Goal: Task Accomplishment & Management: Manage account settings

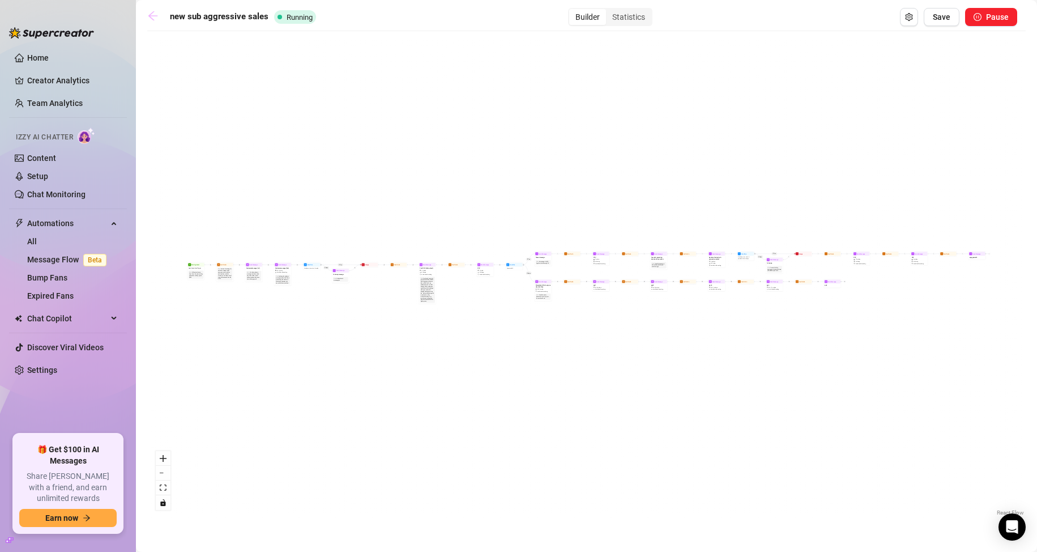
click at [154, 16] on icon "arrow-left" at bounding box center [152, 15] width 9 height 9
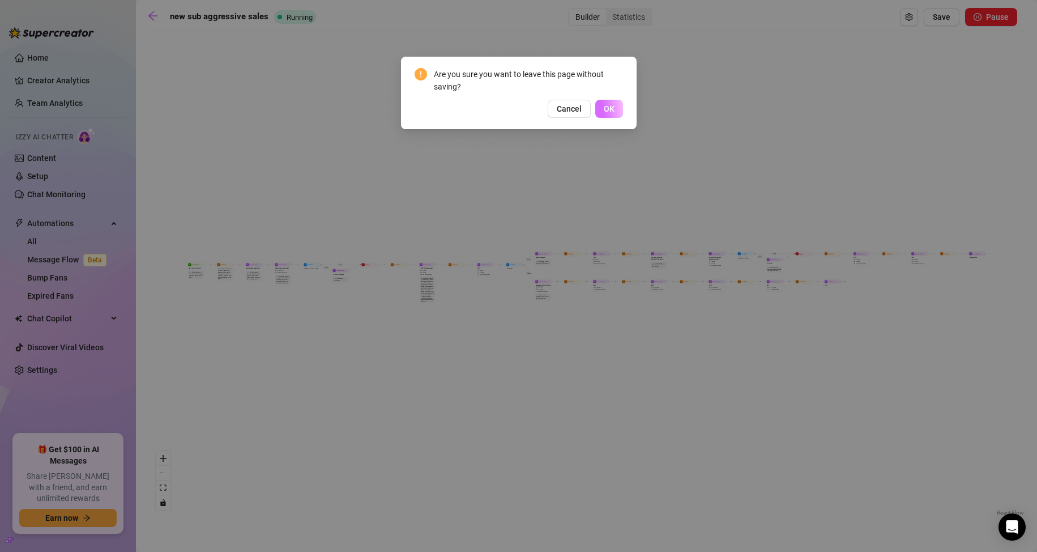
click at [611, 108] on span "OK" at bounding box center [609, 108] width 11 height 9
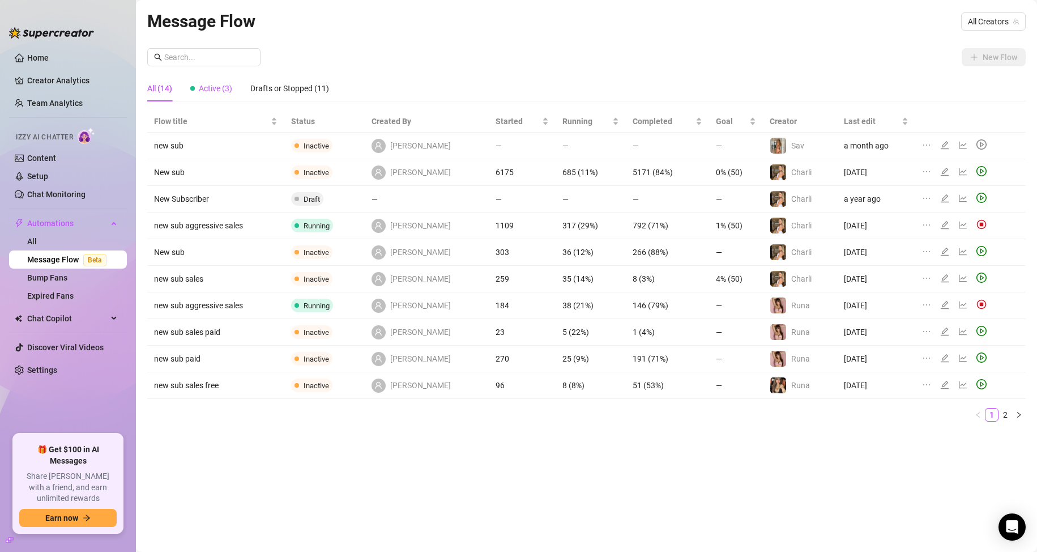
click at [212, 89] on span "Active (3)" at bounding box center [215, 88] width 33 height 9
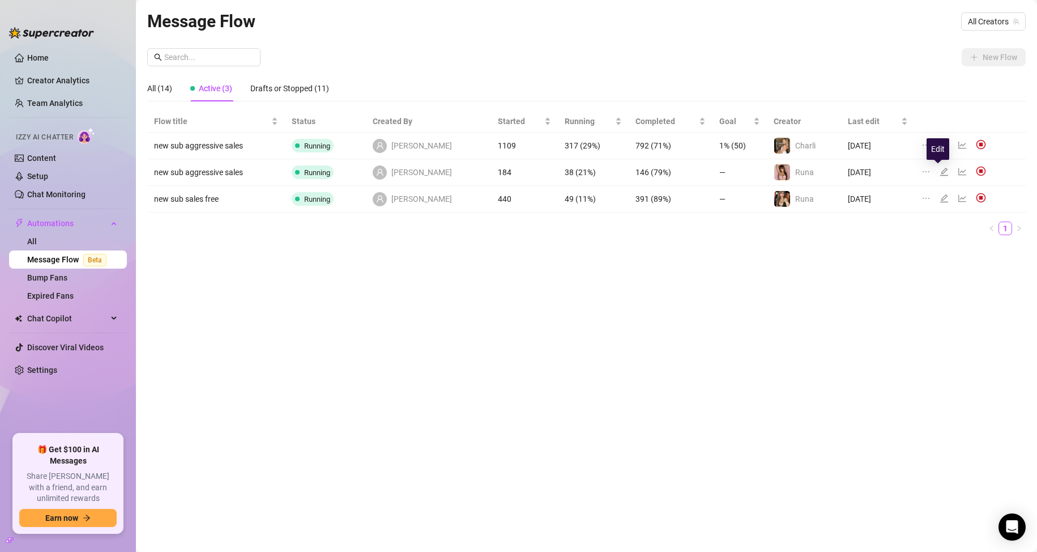
click at [940, 167] on icon "edit" at bounding box center [944, 171] width 9 height 9
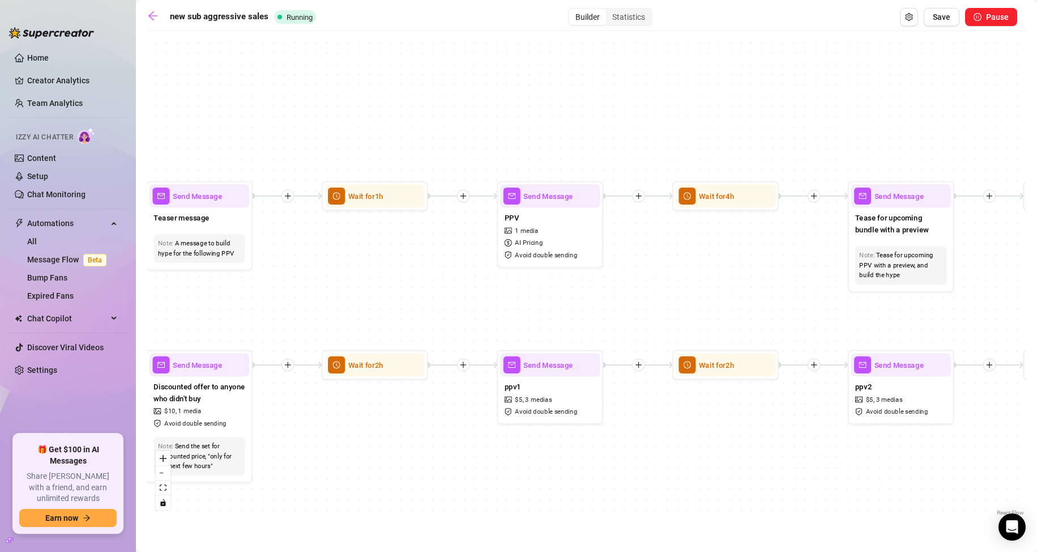
drag, startPoint x: 699, startPoint y: 263, endPoint x: 391, endPoint y: 254, distance: 308.3
click at [391, 254] on div "If True If True If False If True If False If False Send Message pp5 Wait for 2h…" at bounding box center [586, 277] width 878 height 481
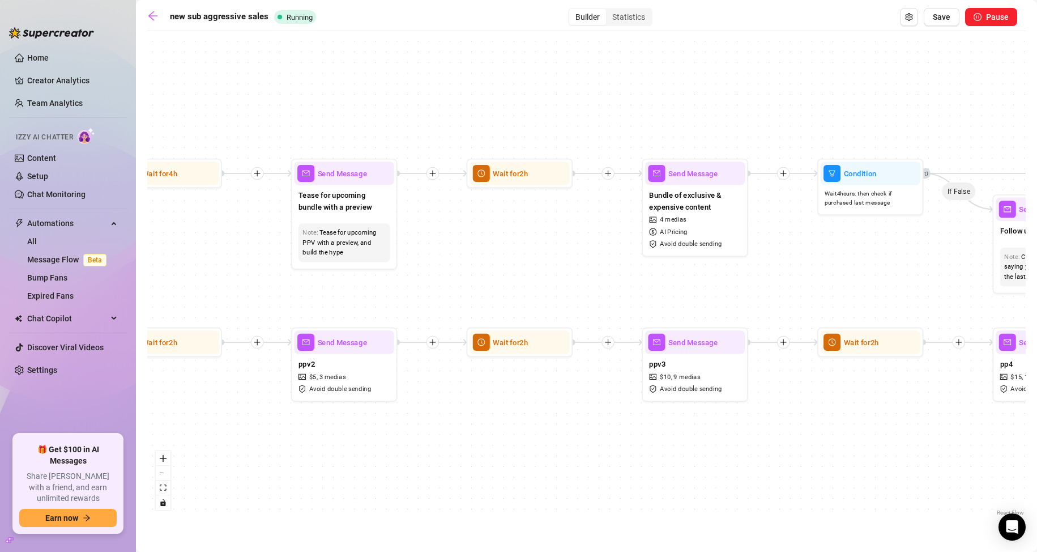
drag, startPoint x: 767, startPoint y: 266, endPoint x: 518, endPoint y: 245, distance: 250.0
click at [490, 254] on div "If True If True If False If True If False If False Send Message pp5 Wait for 2h…" at bounding box center [586, 277] width 878 height 481
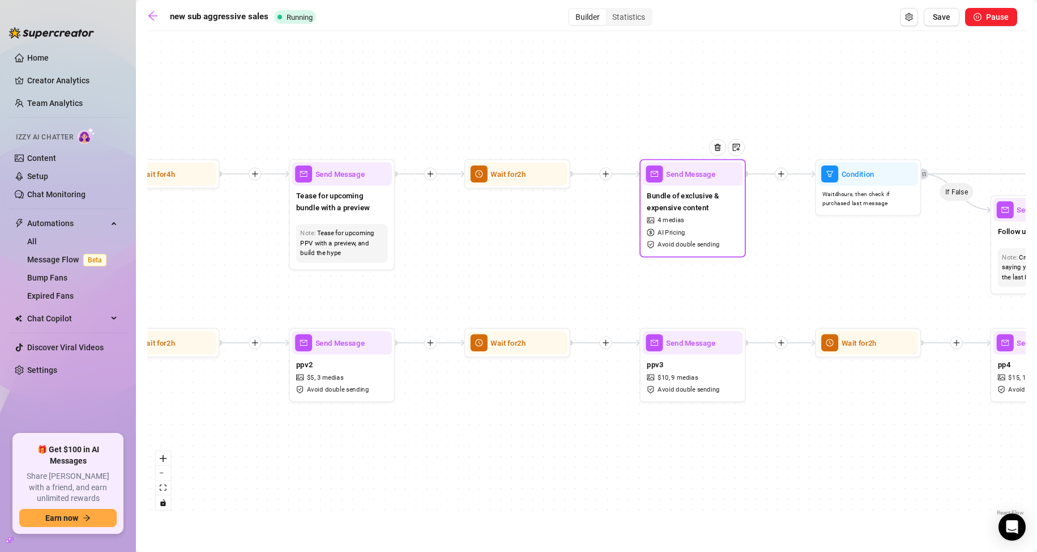
click at [682, 228] on span "AI Pricing" at bounding box center [672, 233] width 28 height 10
type textarea "i don't normally do stuff like this but.... 🙈🙈 i just got back from shopping [D…"
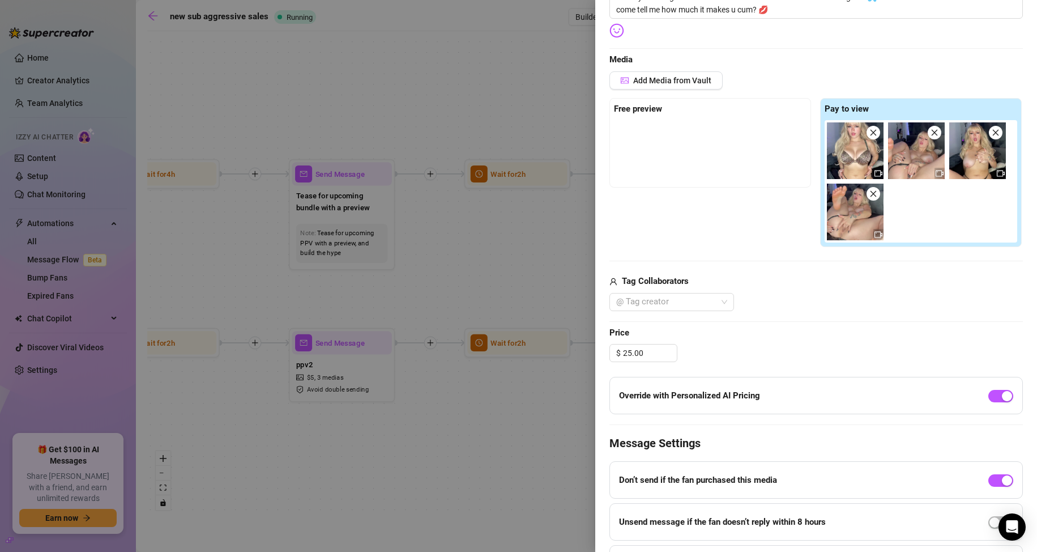
scroll to position [283, 0]
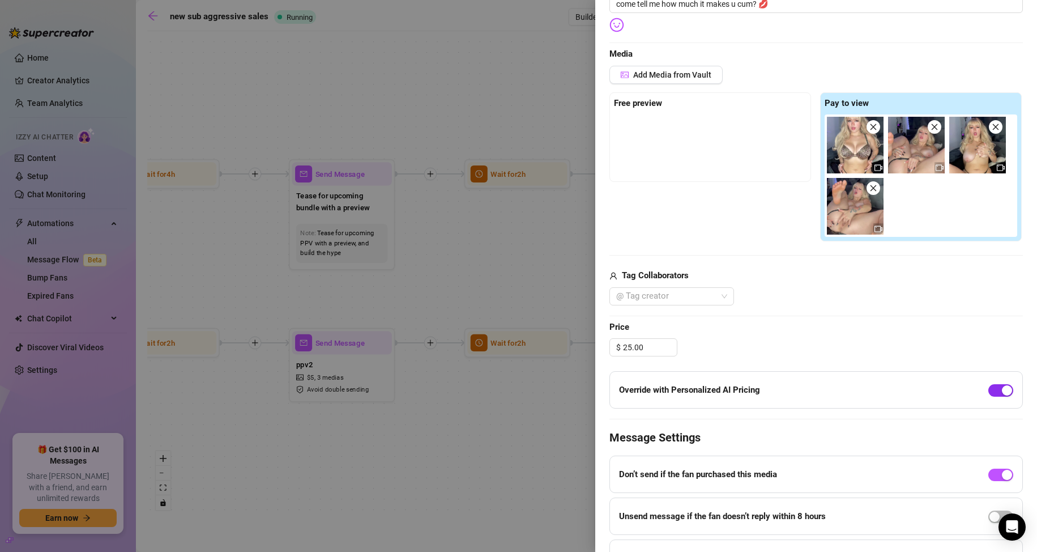
click at [989, 393] on span "button" at bounding box center [1000, 390] width 25 height 12
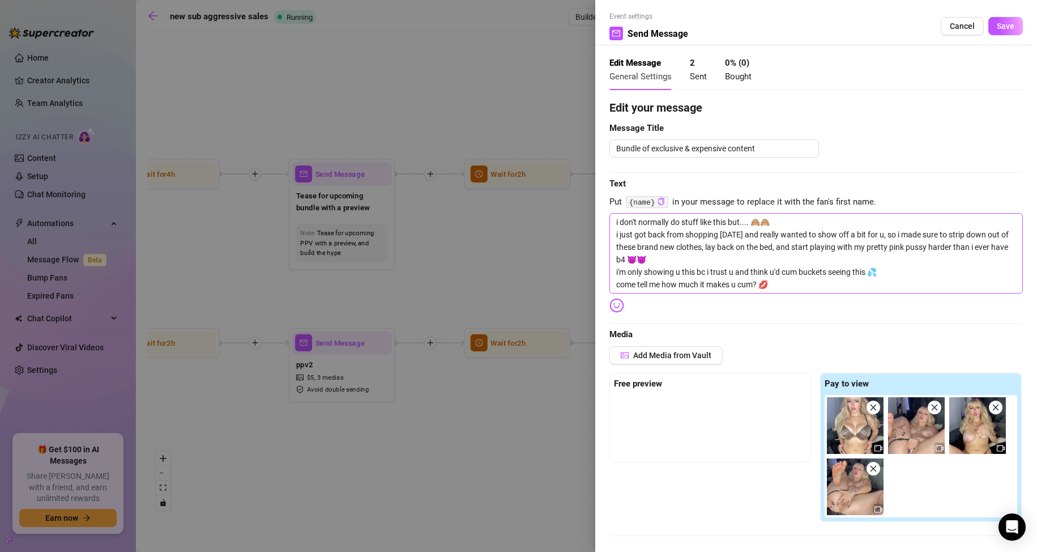
scroll to position [0, 0]
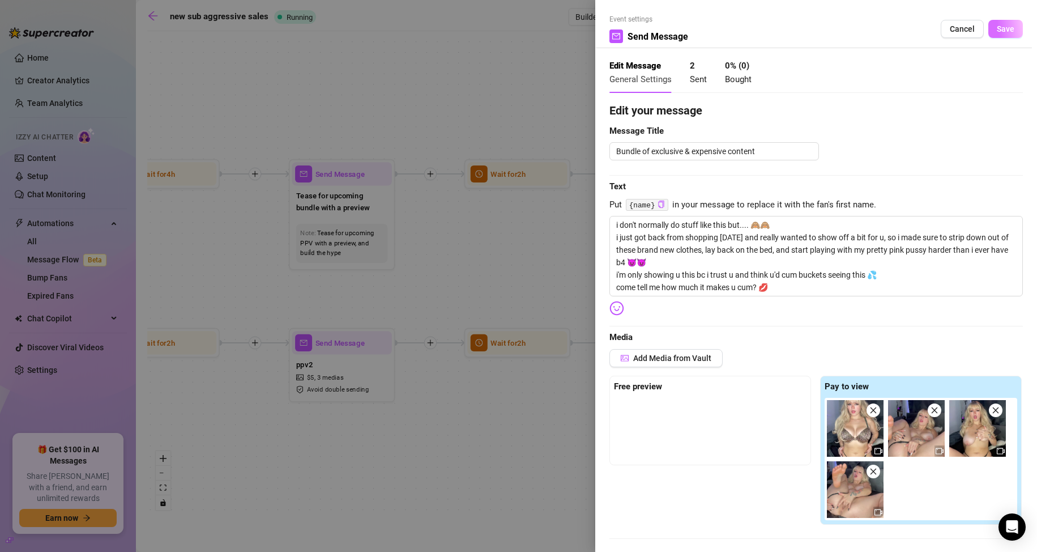
click at [997, 29] on span "Save" at bounding box center [1006, 28] width 18 height 9
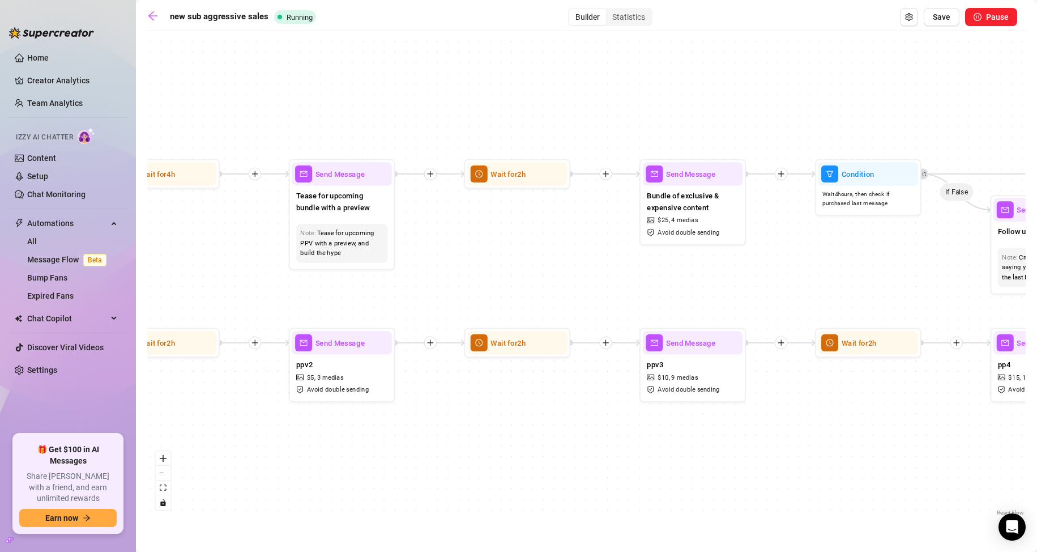
click at [943, 26] on div "new sub aggressive sales Running Builder Statistics Save Pause If True If True …" at bounding box center [586, 263] width 878 height 510
click at [943, 24] on button "Save" at bounding box center [942, 17] width 36 height 18
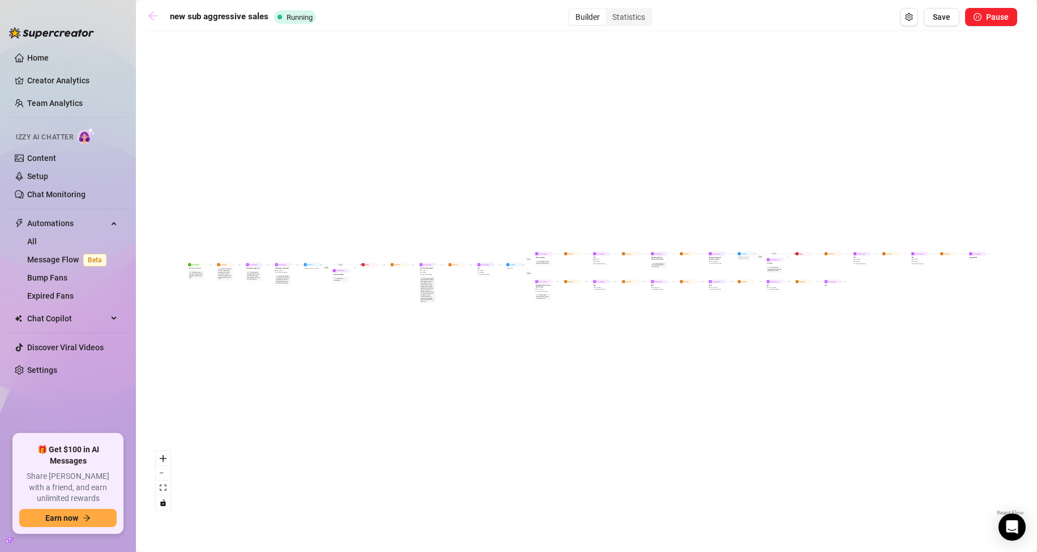
click at [152, 17] on icon "arrow-left" at bounding box center [152, 15] width 11 height 11
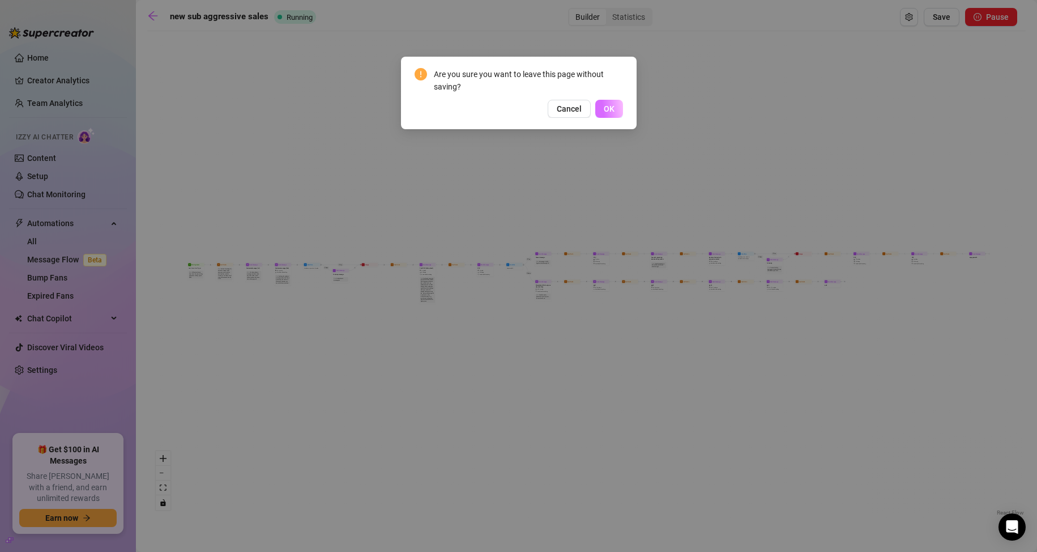
click at [607, 105] on span "OK" at bounding box center [609, 108] width 11 height 9
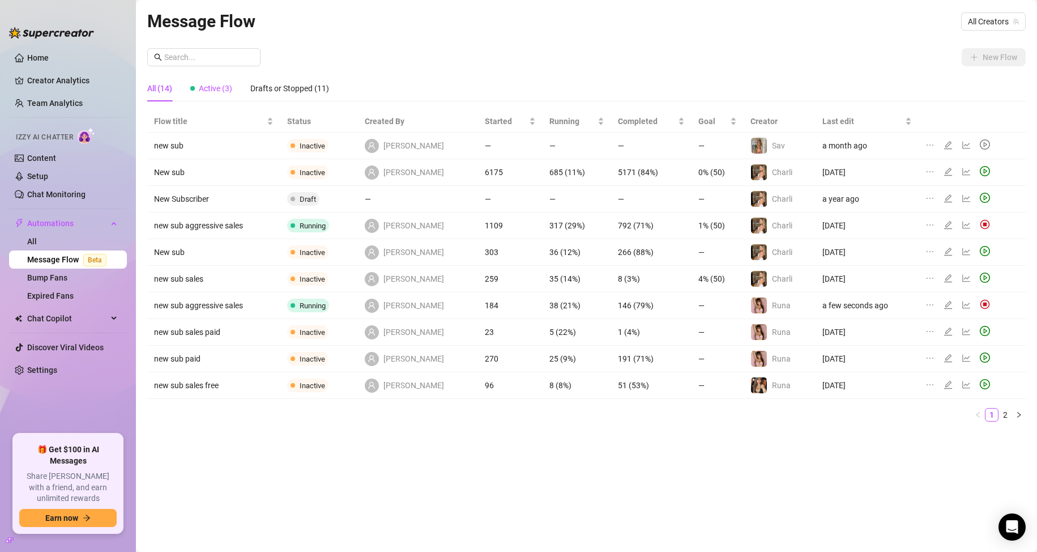
click at [227, 91] on span "Active (3)" at bounding box center [215, 88] width 33 height 9
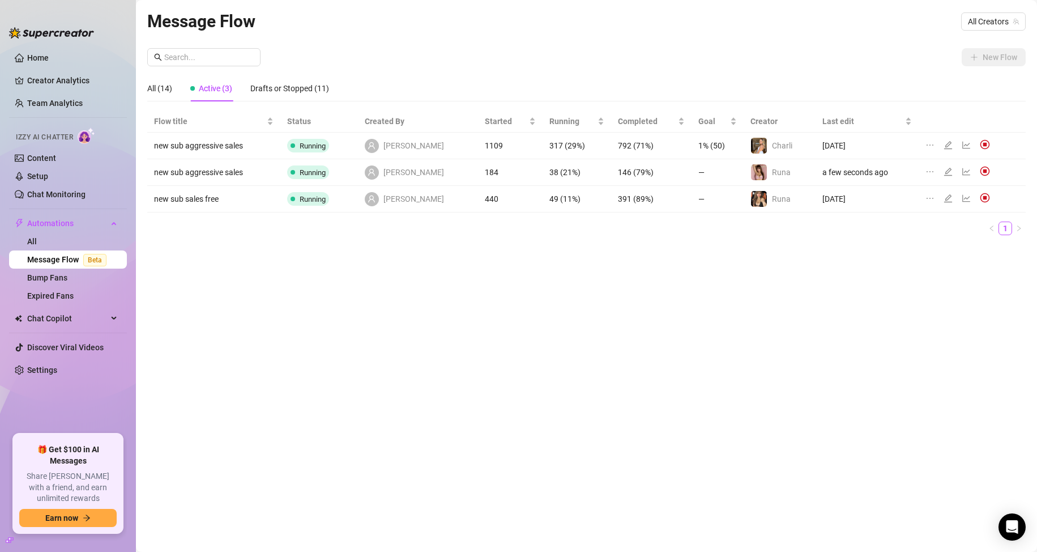
click at [944, 198] on icon "edit" at bounding box center [948, 198] width 8 height 8
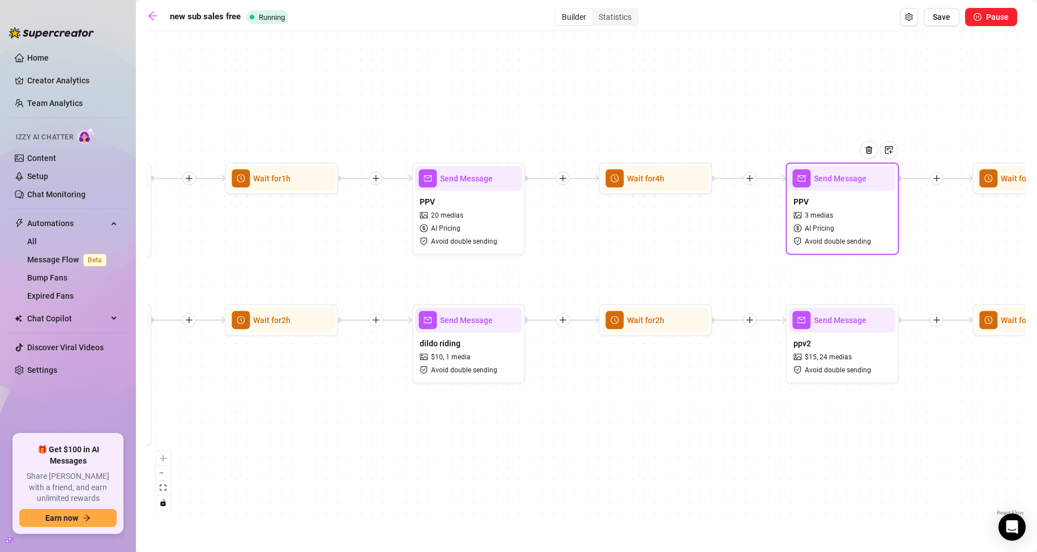
click at [837, 234] on div "PPV 3 medias AI Pricing Avoid double sending" at bounding box center [842, 221] width 106 height 61
type textarea "3 different riding videos all for u baby 💗 tell me which one made u cum and i'l…"
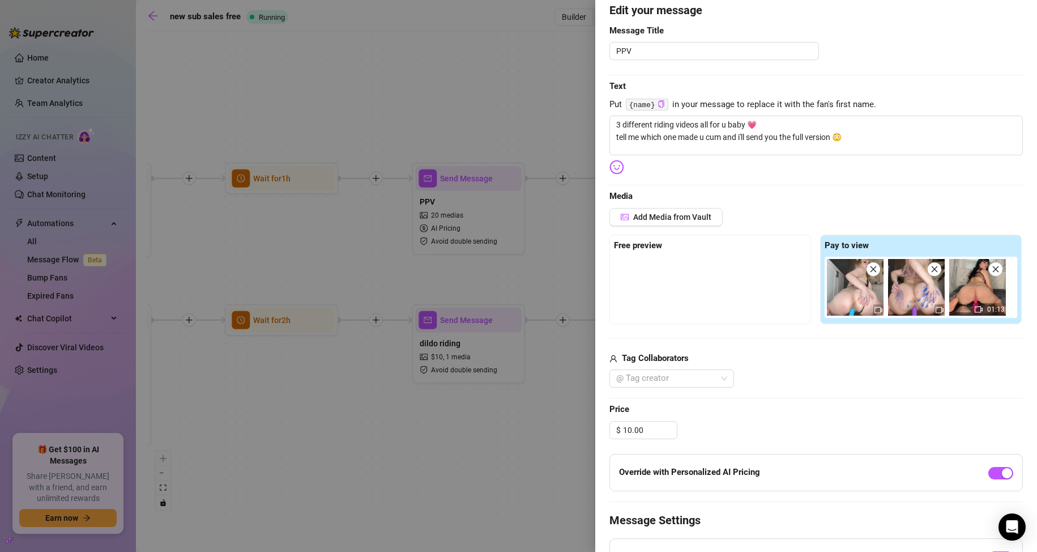
scroll to position [170, 0]
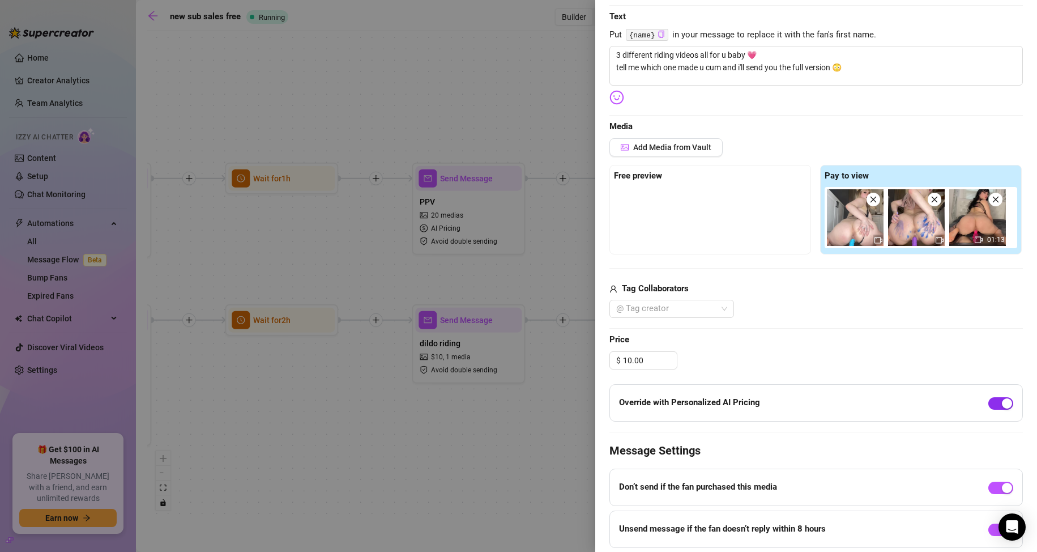
click at [988, 403] on span "button" at bounding box center [1000, 403] width 25 height 12
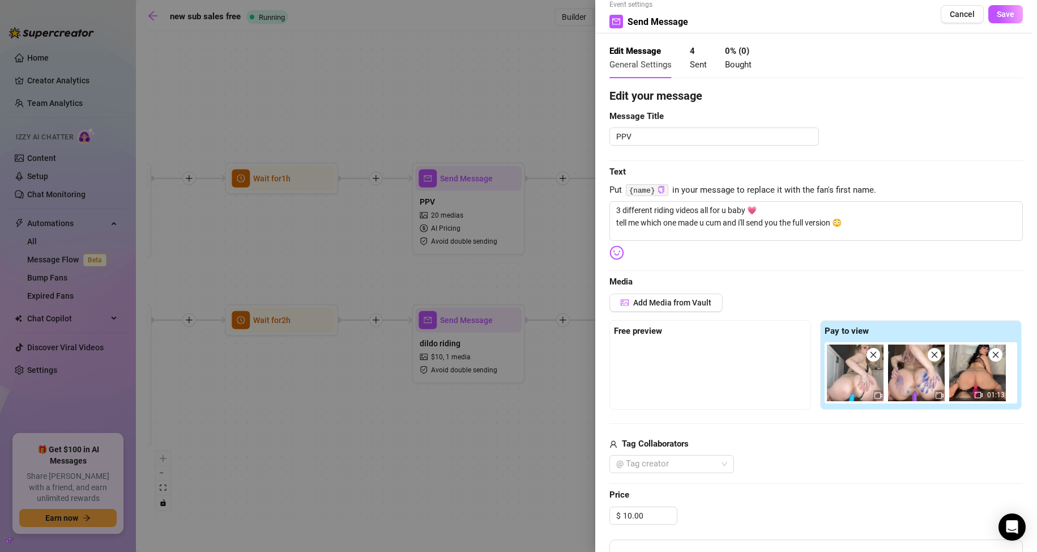
scroll to position [0, 0]
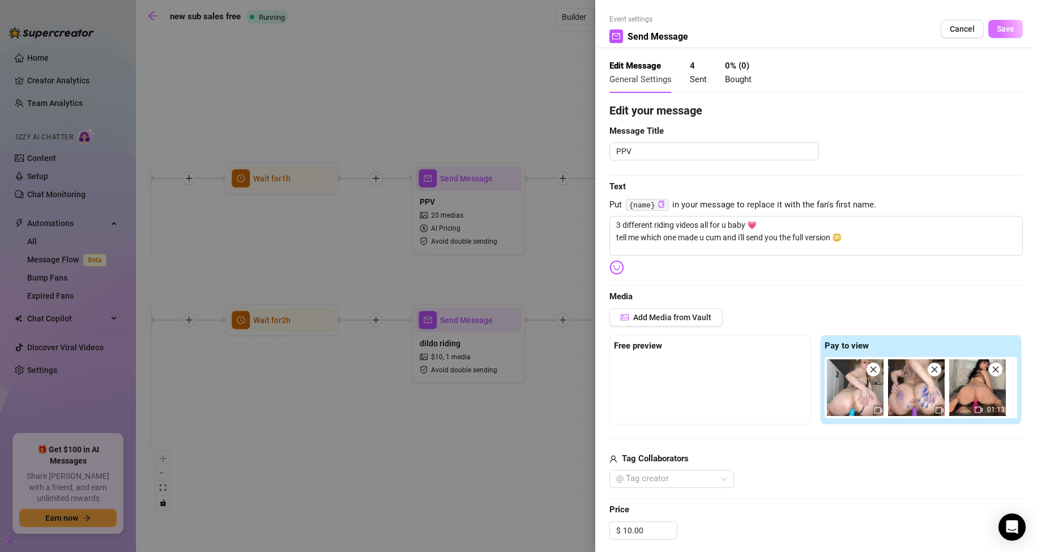
click at [997, 24] on span "Save" at bounding box center [1006, 28] width 18 height 9
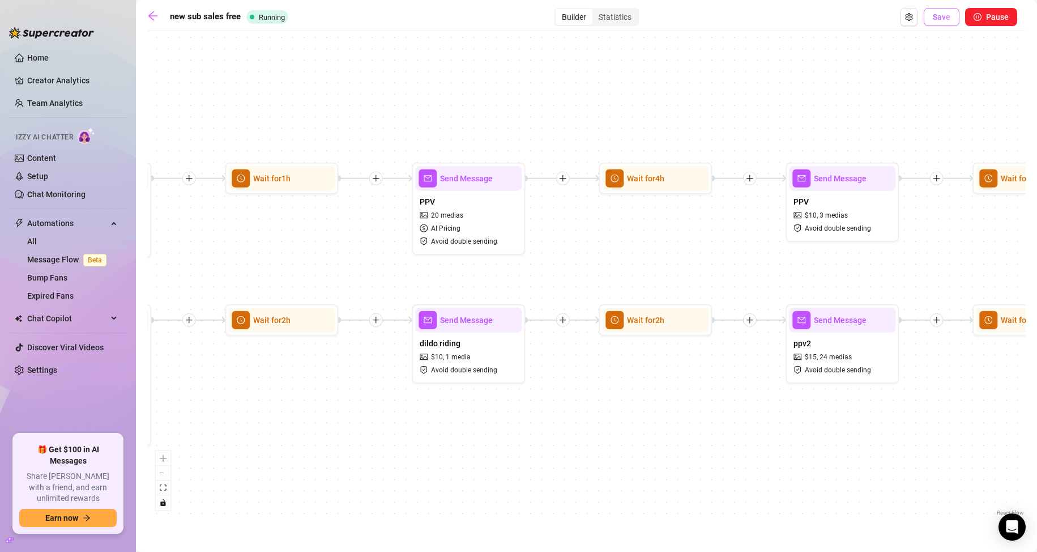
click at [944, 10] on button "Save" at bounding box center [942, 17] width 36 height 18
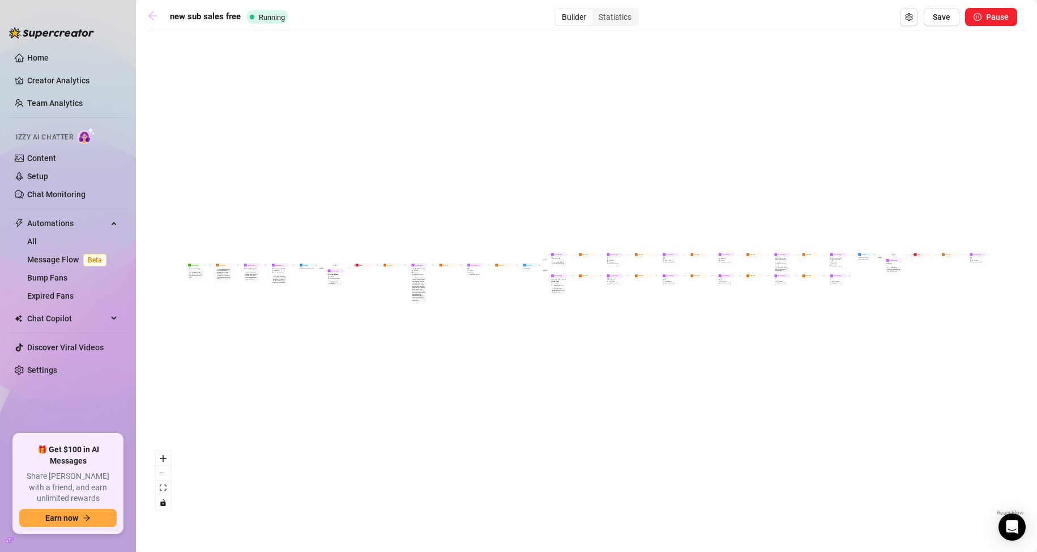
click at [150, 14] on icon "arrow-left" at bounding box center [152, 15] width 9 height 9
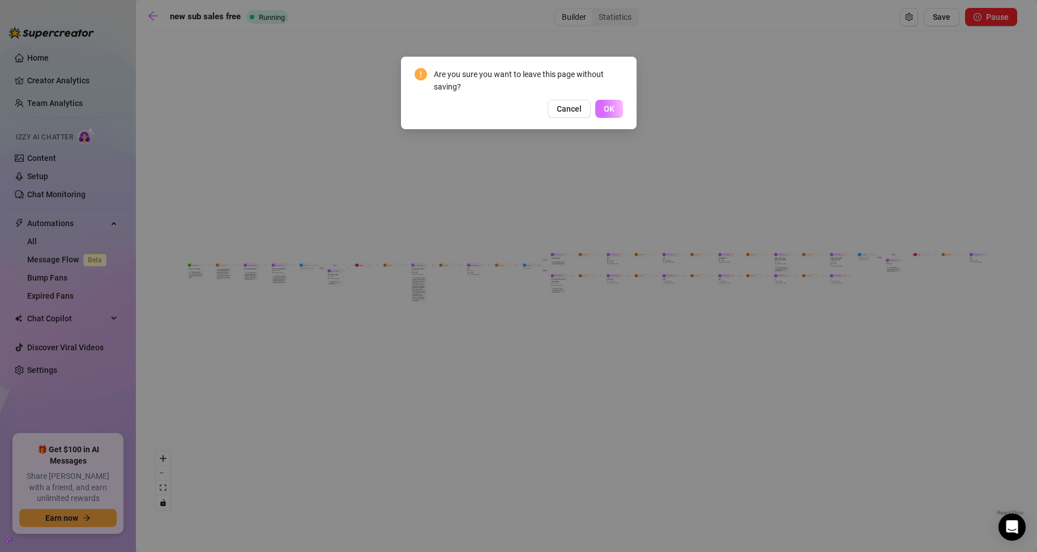
click at [615, 110] on button "OK" at bounding box center [609, 109] width 28 height 18
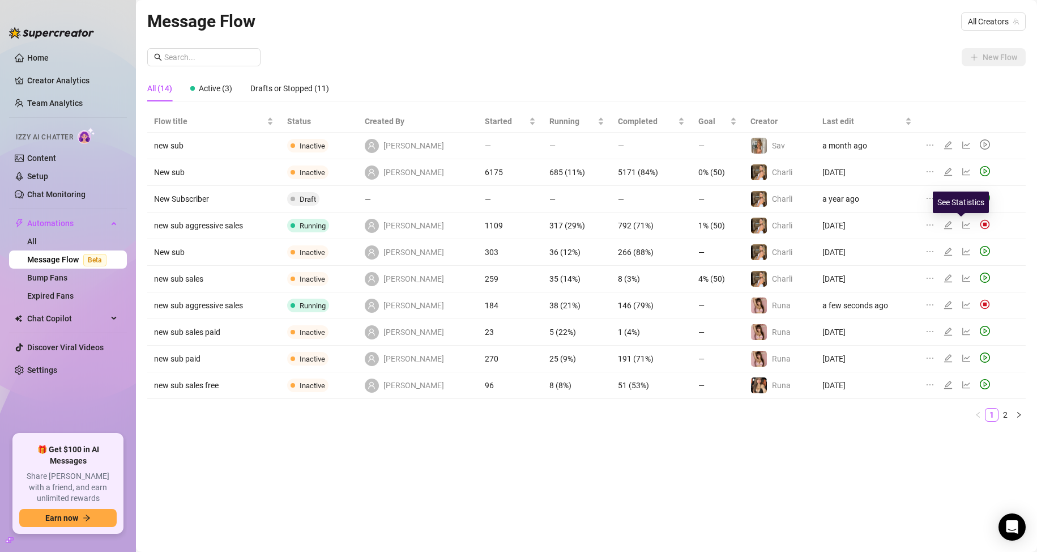
click at [962, 224] on icon "line-chart" at bounding box center [966, 224] width 8 height 7
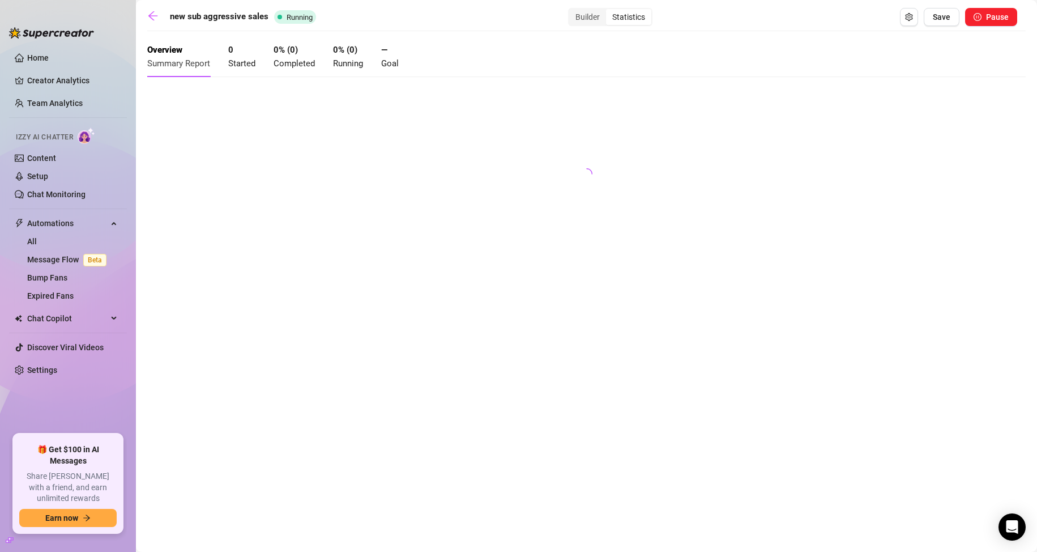
click at [622, 20] on div "Statistics" at bounding box center [628, 17] width 45 height 16
click at [609, 11] on input "Statistics" at bounding box center [609, 11] width 0 height 0
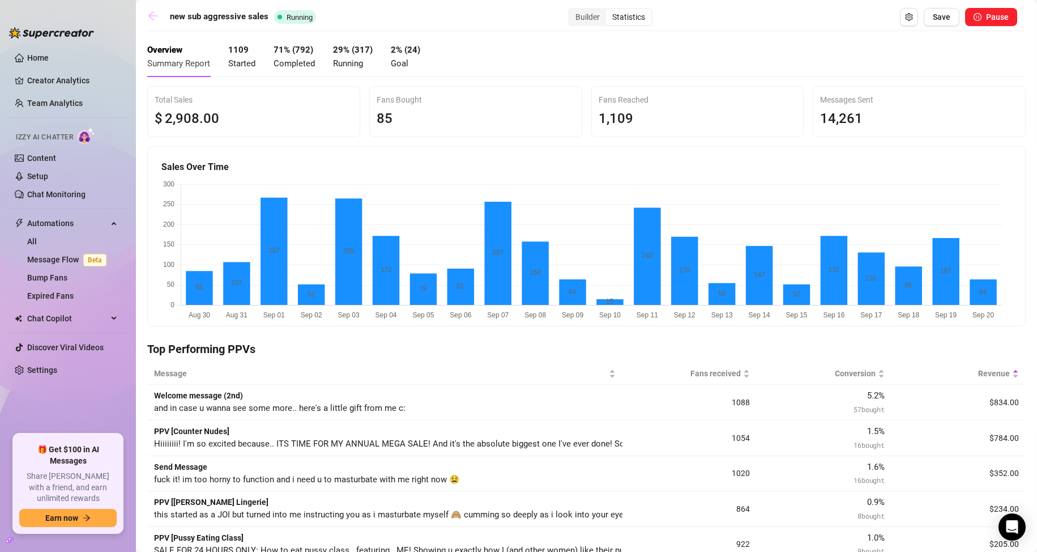
click at [153, 15] on icon "arrow-left" at bounding box center [152, 15] width 9 height 9
